Goal: Navigation & Orientation: Find specific page/section

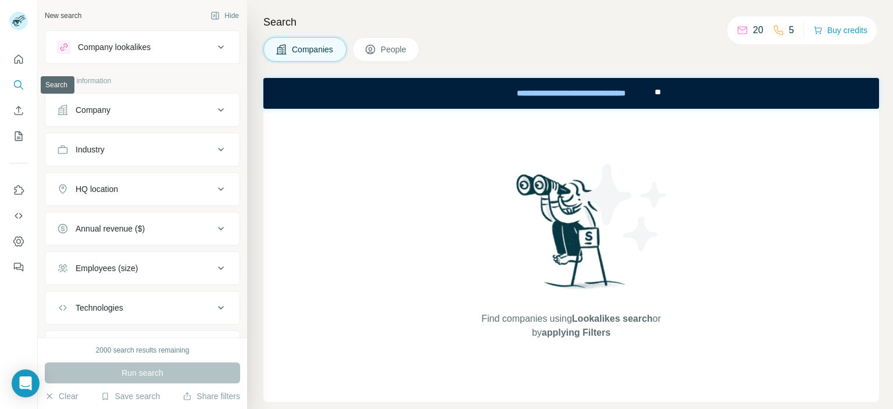
click at [23, 88] on icon "Search" at bounding box center [19, 85] width 12 height 12
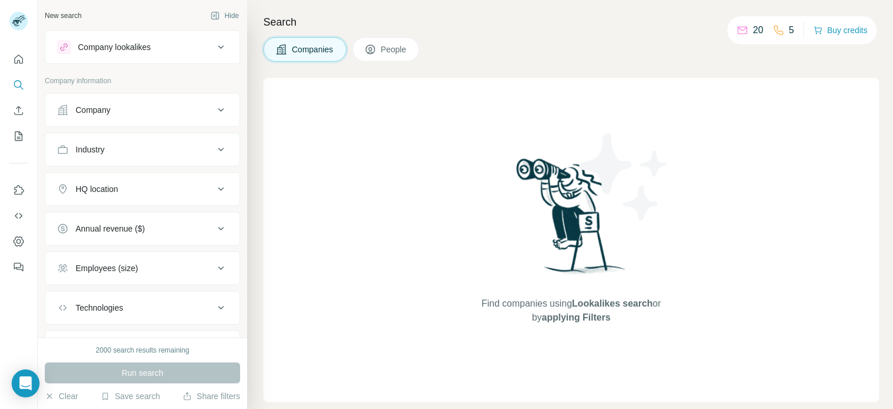
click at [395, 49] on span "People" at bounding box center [394, 50] width 27 height 12
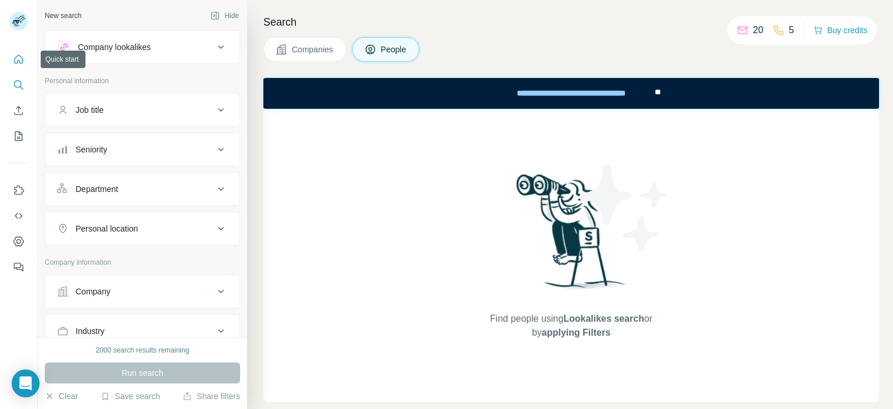
click at [19, 63] on icon "Quick start" at bounding box center [19, 59] width 12 height 12
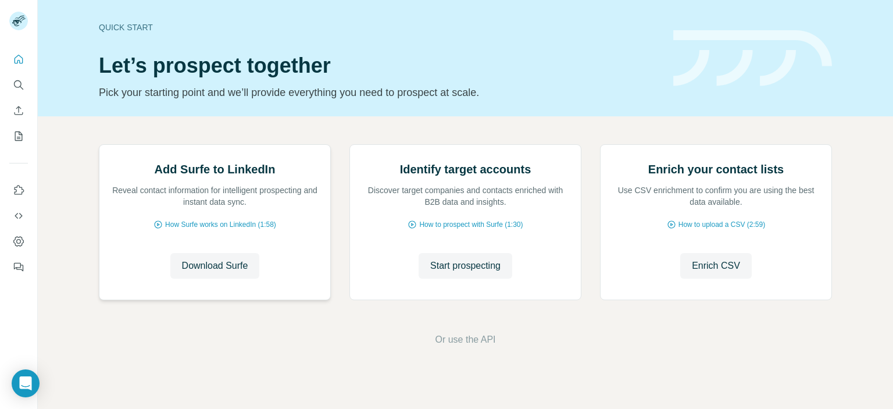
scroll to position [58, 0]
click at [463, 273] on span "Start prospecting" at bounding box center [465, 266] width 70 height 14
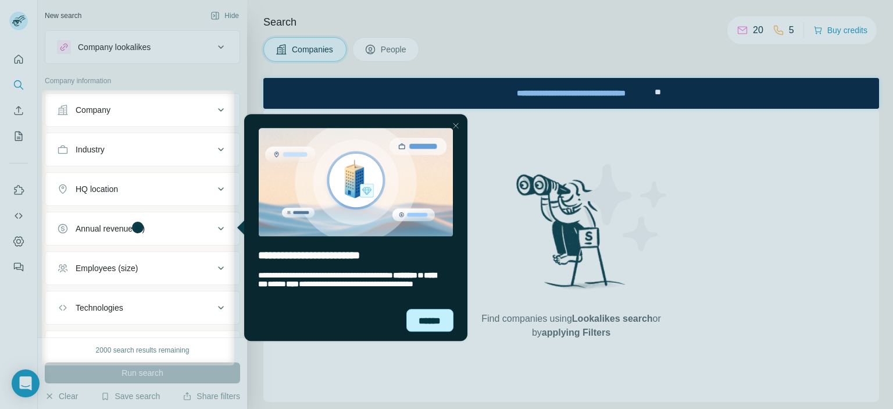
click at [430, 322] on div "******" at bounding box center [430, 320] width 48 height 23
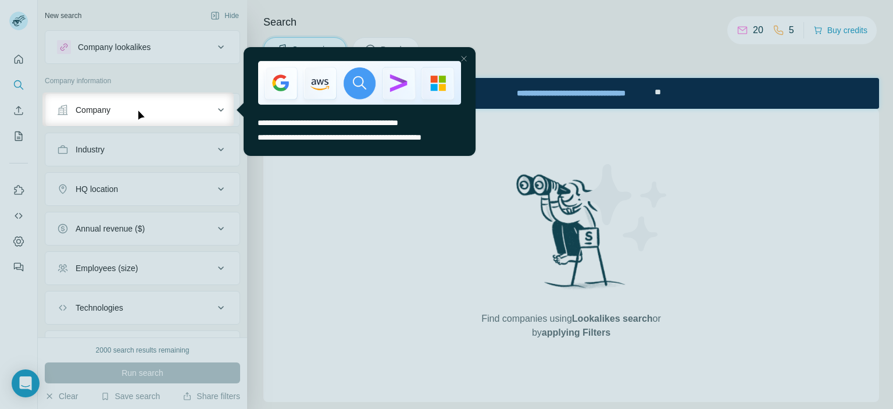
click at [463, 60] on div at bounding box center [463, 58] width 14 height 14
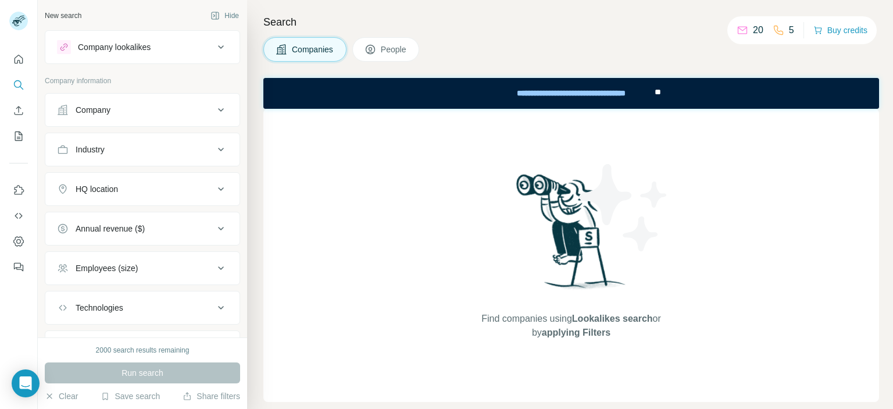
click at [410, 42] on button "People" at bounding box center [385, 49] width 67 height 24
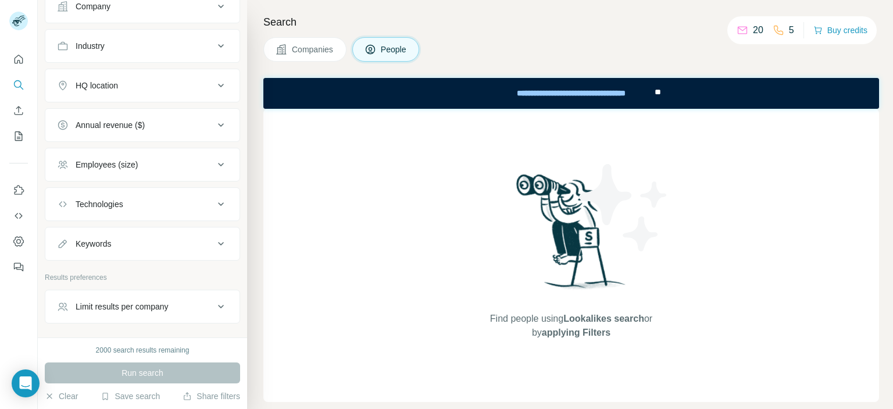
scroll to position [291, 0]
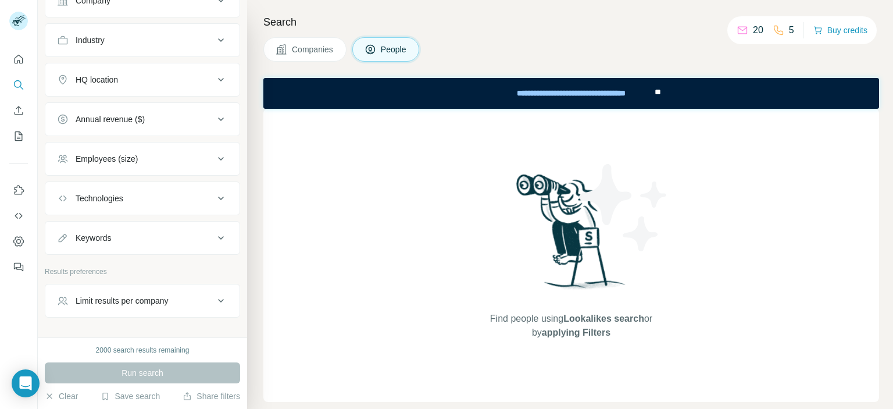
click at [190, 237] on div "Keywords" at bounding box center [135, 238] width 157 height 12
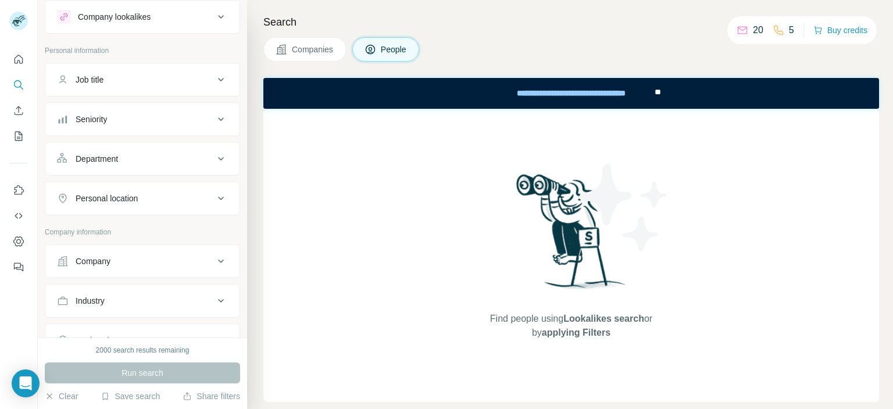
scroll to position [0, 0]
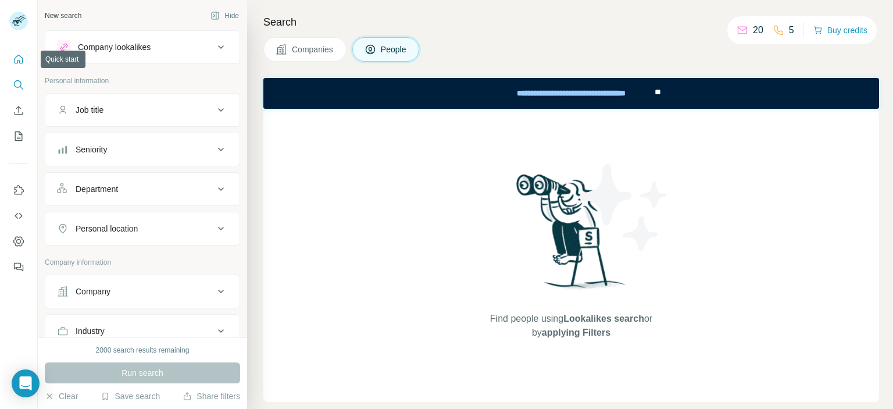
click at [23, 55] on icon "Quick start" at bounding box center [19, 59] width 12 height 12
